Goal: Task Accomplishment & Management: Use online tool/utility

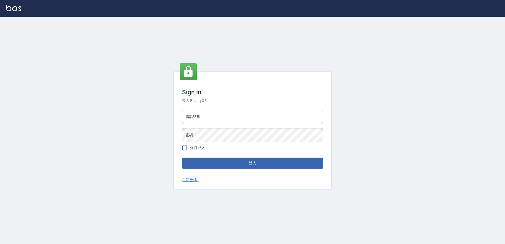
click at [214, 122] on input "電話號碼" at bounding box center [252, 117] width 141 height 14
type input "0988338477"
click at [182, 158] on button "登入" at bounding box center [252, 163] width 141 height 11
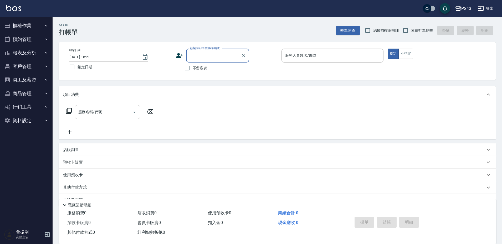
click at [27, 78] on button "員工及薪資" at bounding box center [26, 80] width 48 height 14
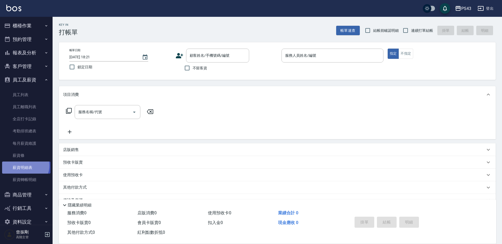
click at [24, 166] on link "薪資明細表" at bounding box center [26, 168] width 48 height 12
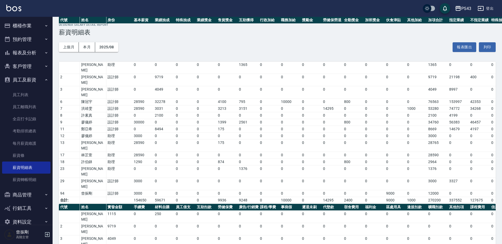
scroll to position [57, 0]
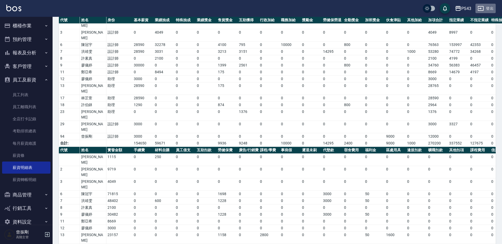
click at [484, 7] on button "登出" at bounding box center [486, 9] width 20 height 10
